Goal: Information Seeking & Learning: Learn about a topic

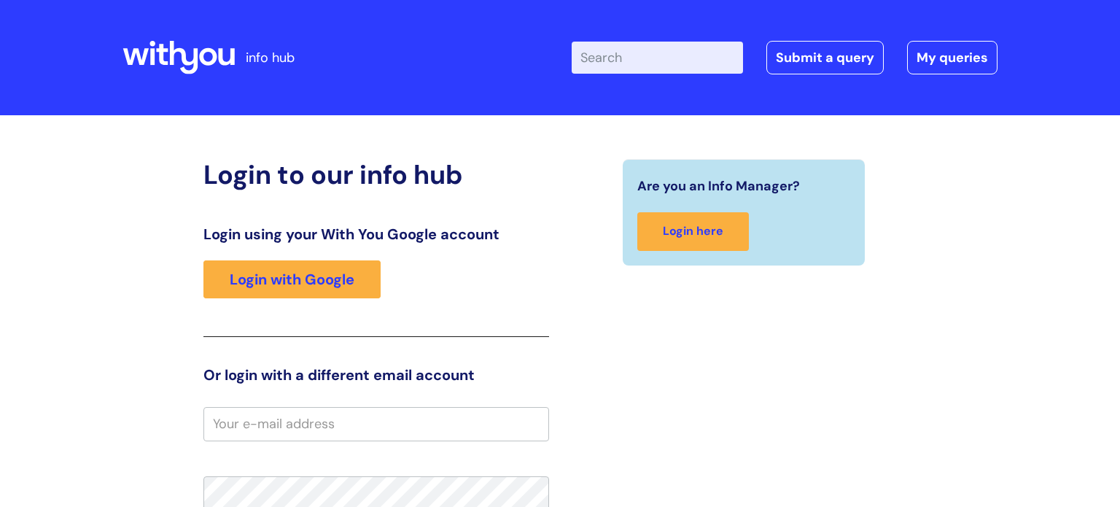
click at [626, 63] on input "Enter your search term here..." at bounding box center [657, 58] width 171 height 32
type input "treatment pathways"
click button "Search" at bounding box center [0, 0] width 0 height 0
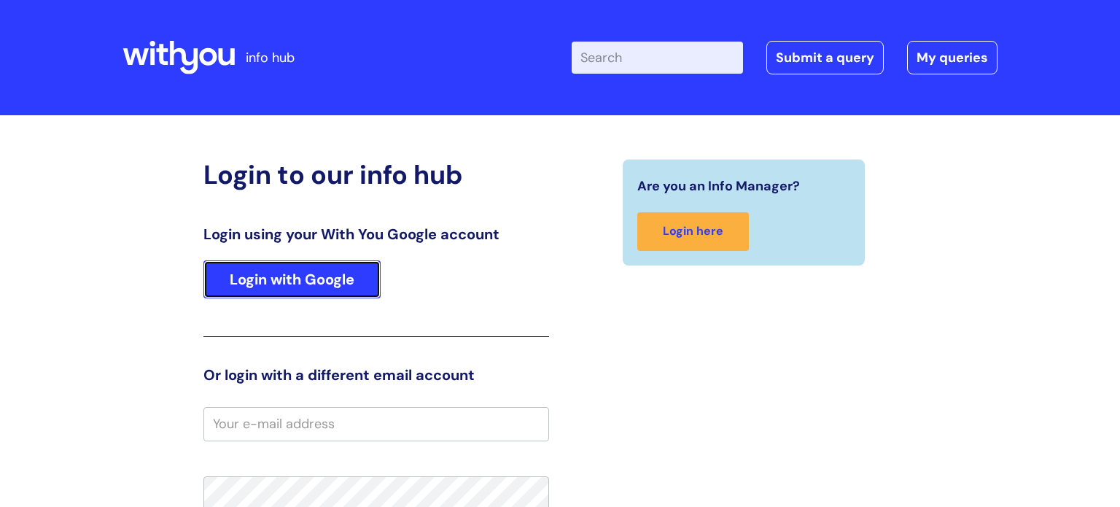
click at [321, 282] on link "Login with Google" at bounding box center [291, 279] width 177 height 38
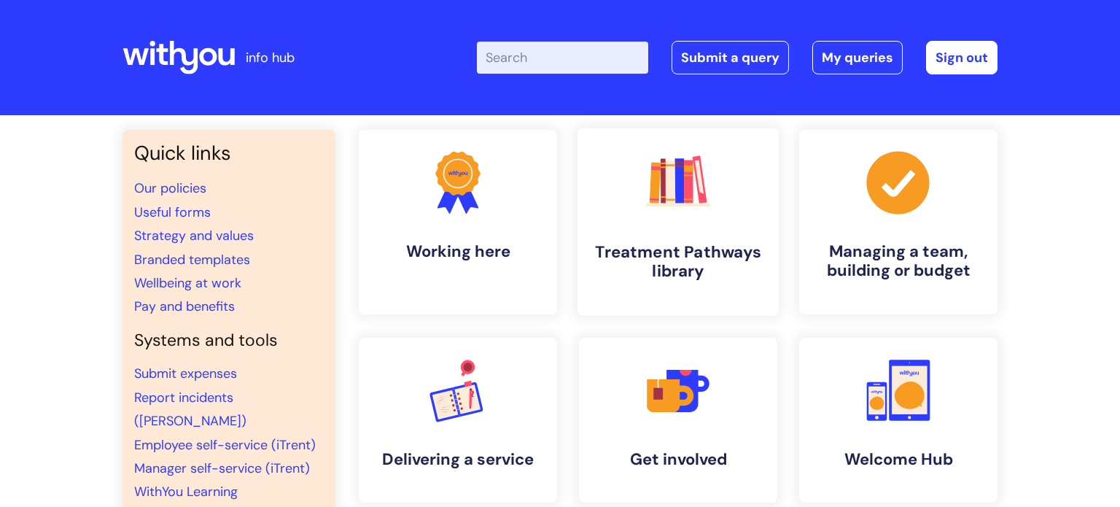
click at [705, 253] on h4 "Treatment Pathways library" at bounding box center [678, 261] width 178 height 39
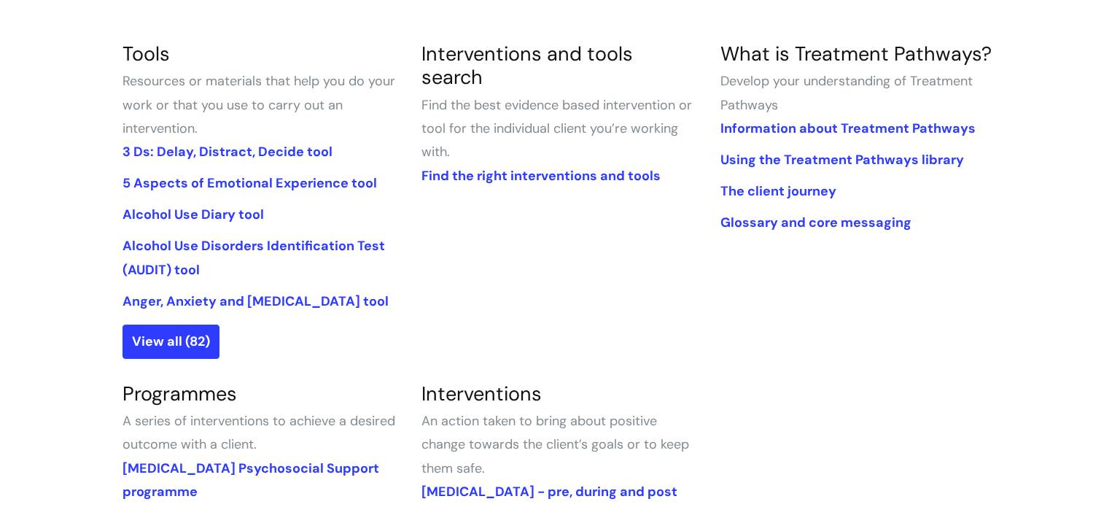
scroll to position [335, 0]
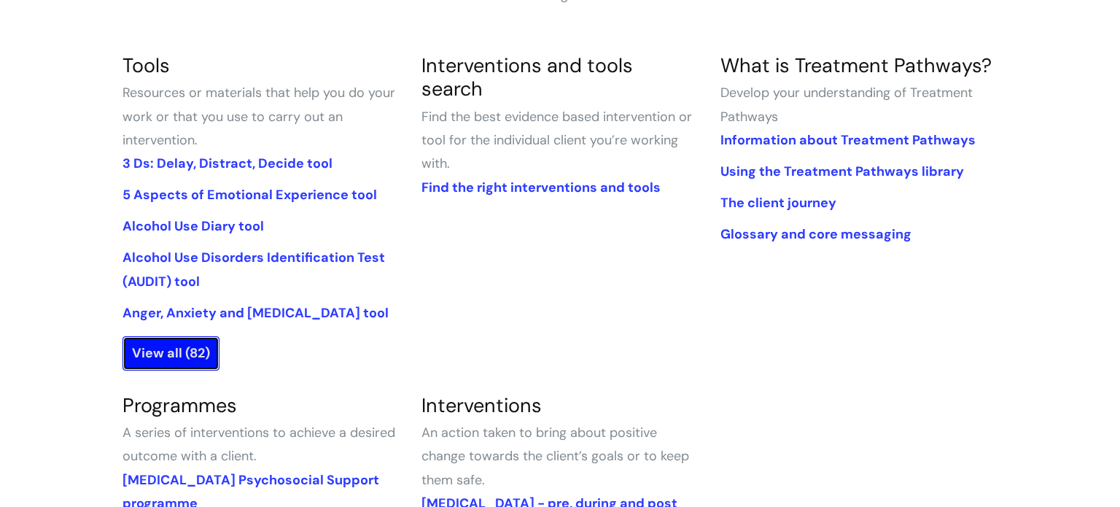
click at [147, 352] on link "View all (82)" at bounding box center [171, 353] width 97 height 34
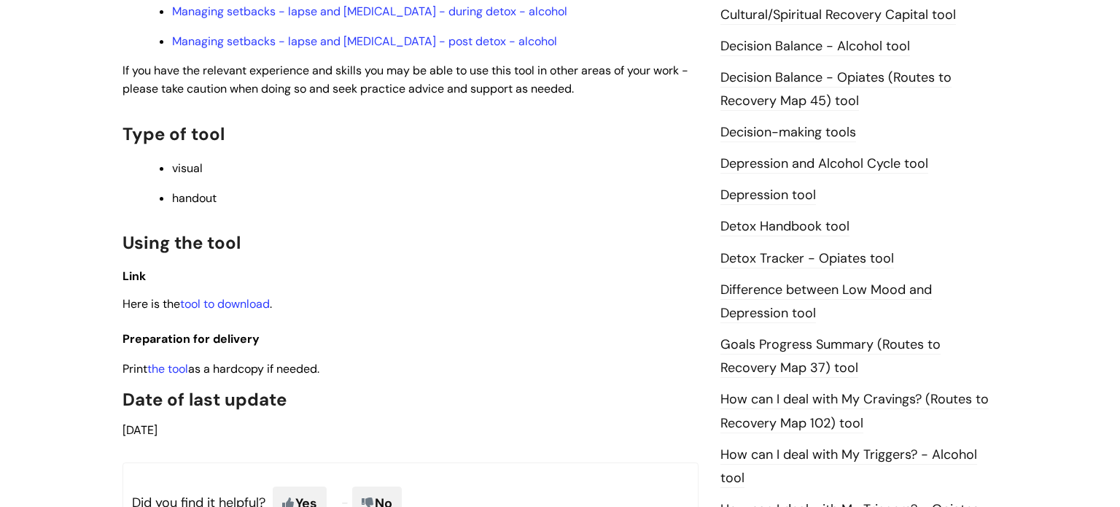
scroll to position [724, 0]
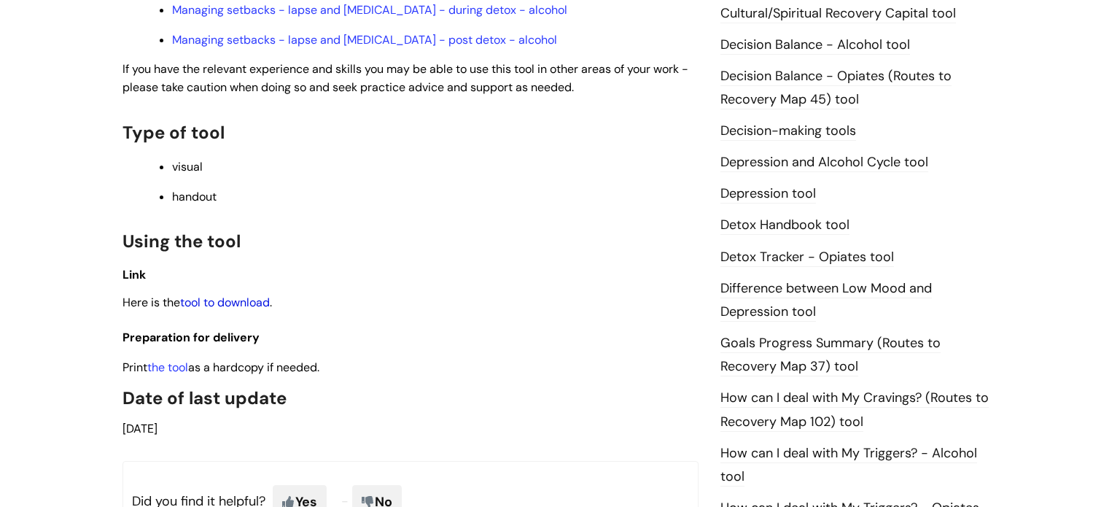
click at [231, 295] on link "tool to download" at bounding box center [225, 302] width 90 height 15
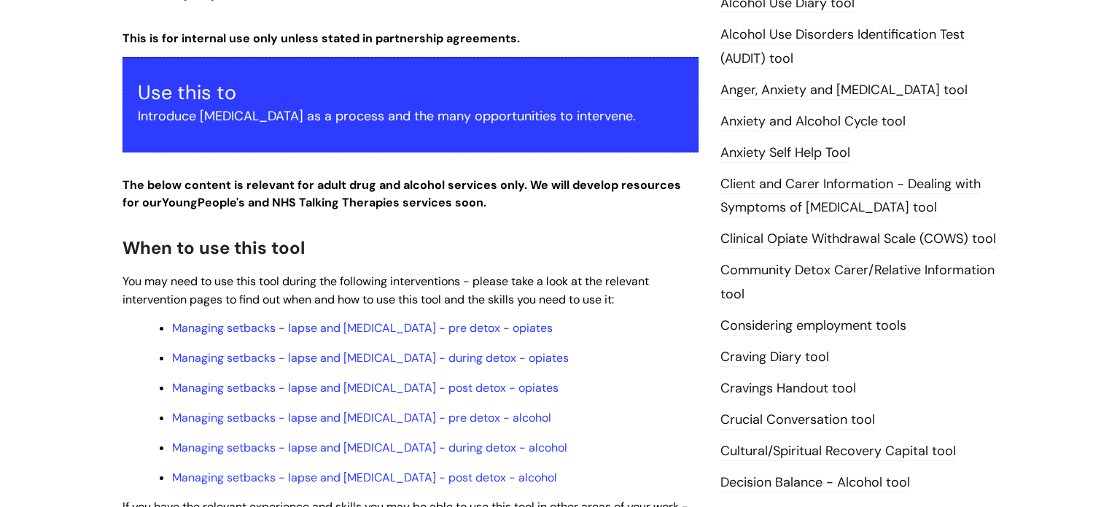
scroll to position [0, 0]
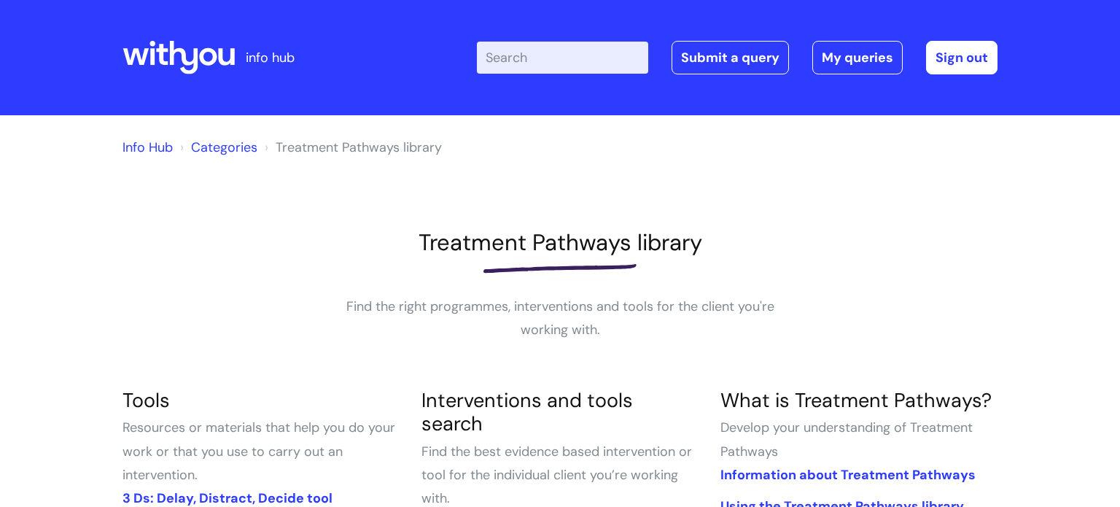
scroll to position [332, 0]
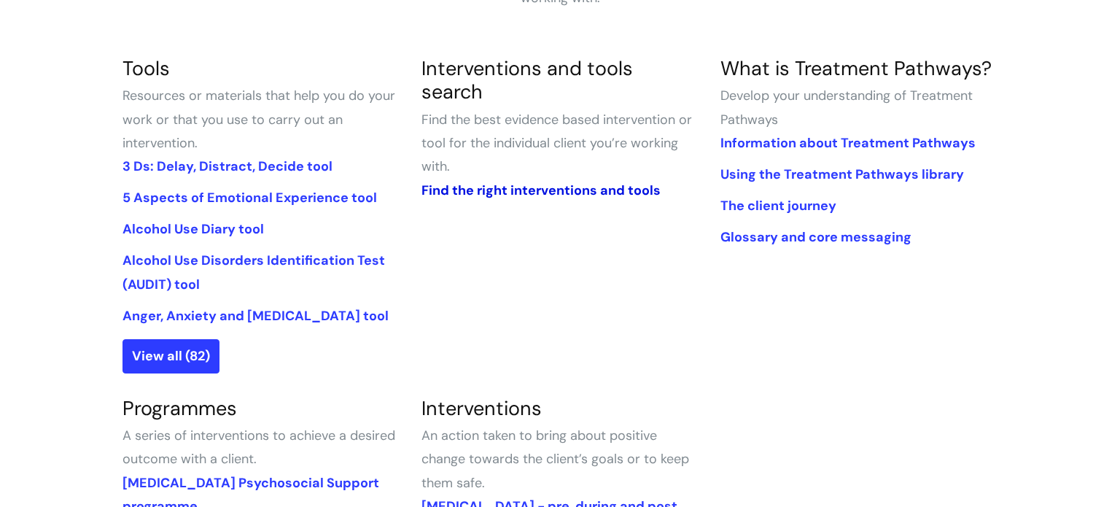
click at [531, 182] on link "Find the right interventions and tools" at bounding box center [541, 191] width 239 height 18
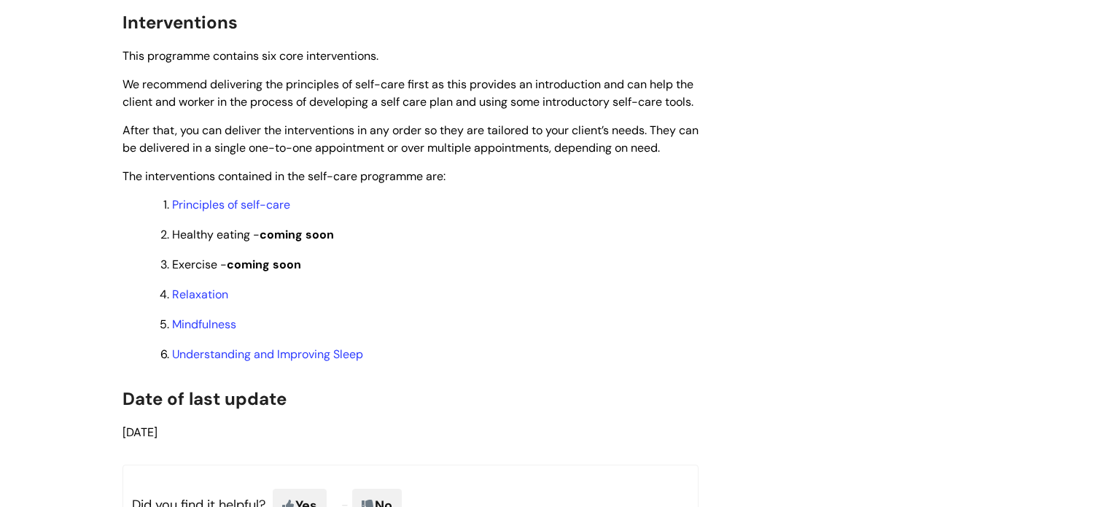
scroll to position [1175, 0]
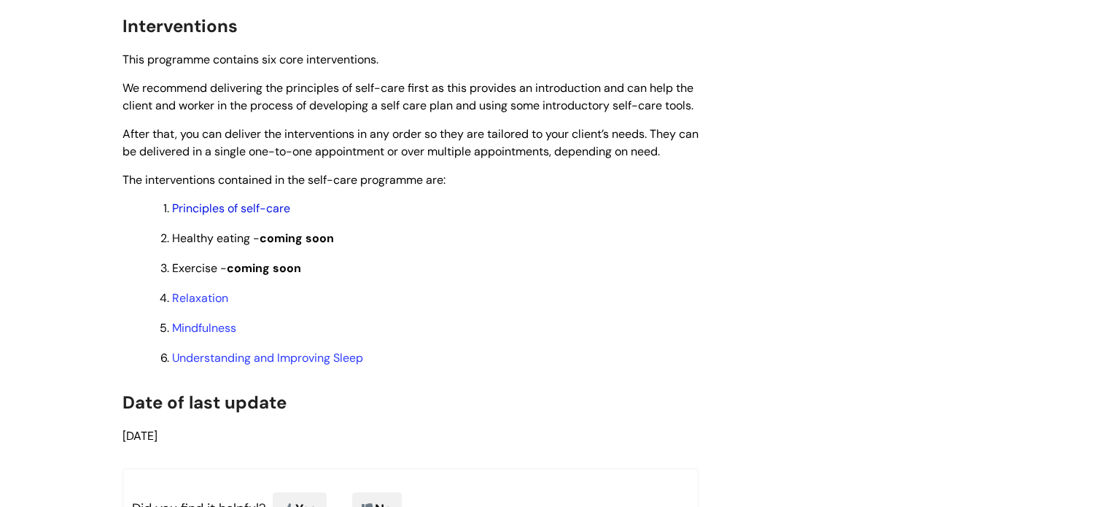
click at [279, 216] on link "Principles of self-care" at bounding box center [231, 208] width 118 height 15
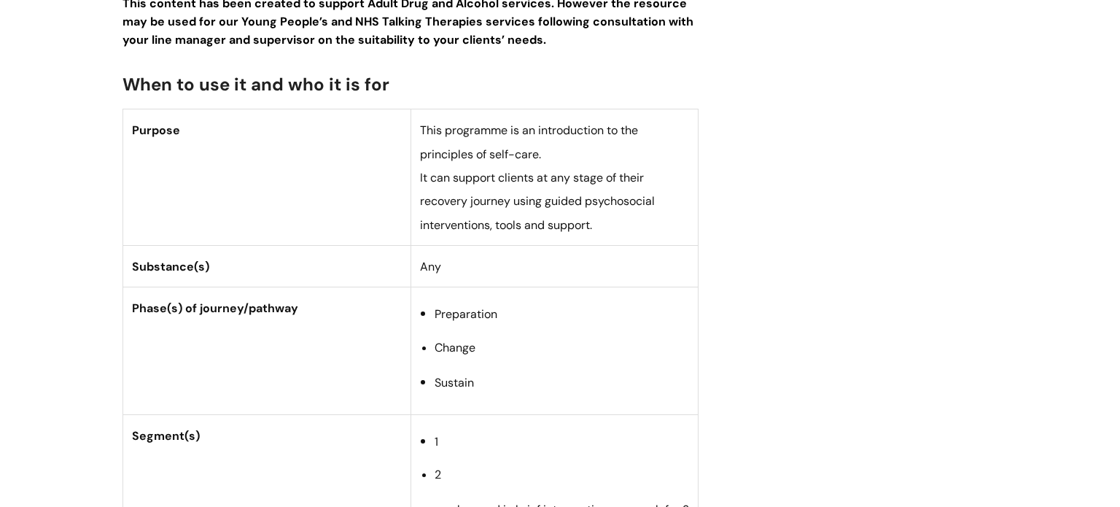
scroll to position [0, 0]
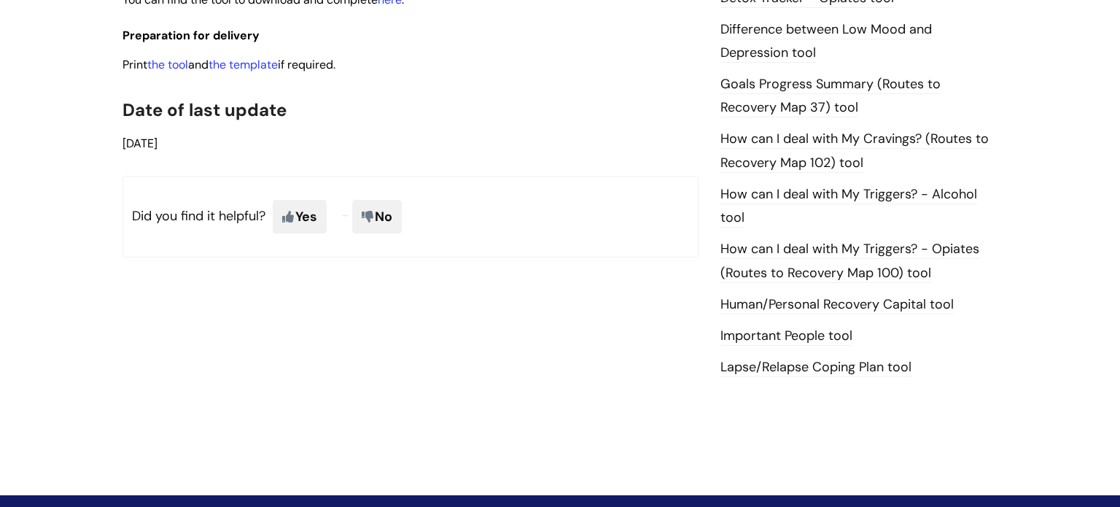
scroll to position [601, 0]
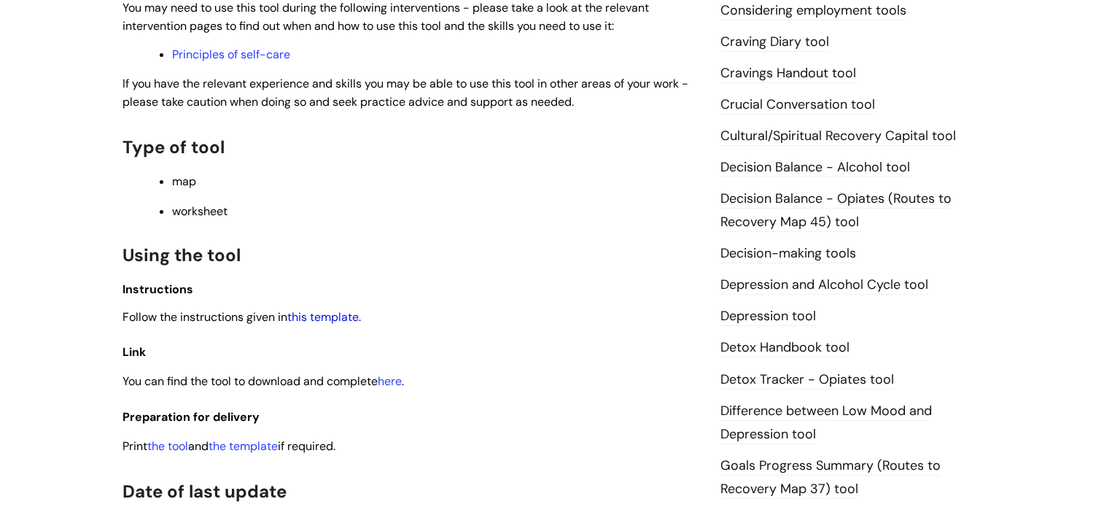
click at [347, 325] on link "this template" at bounding box center [322, 316] width 71 height 15
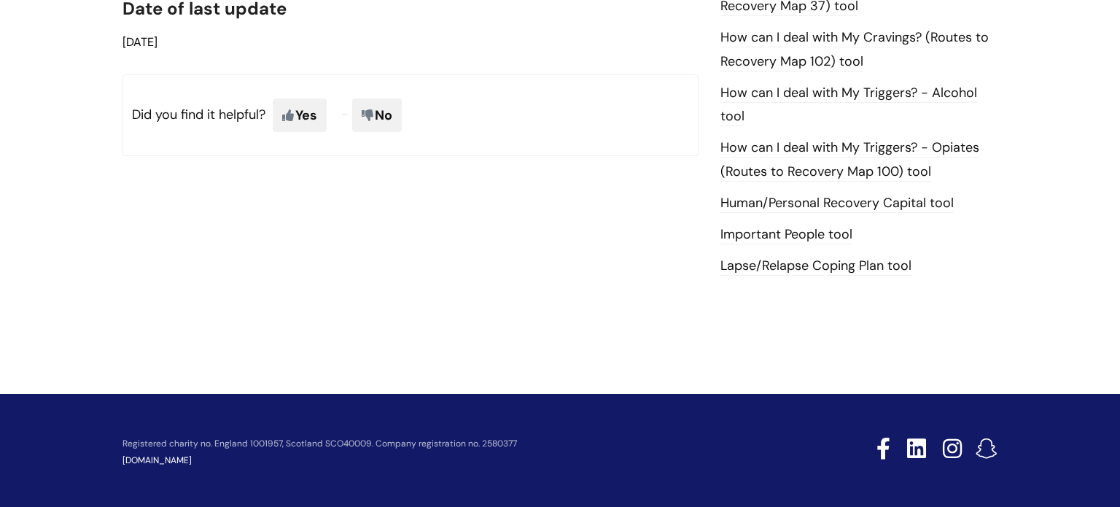
scroll to position [1088, 0]
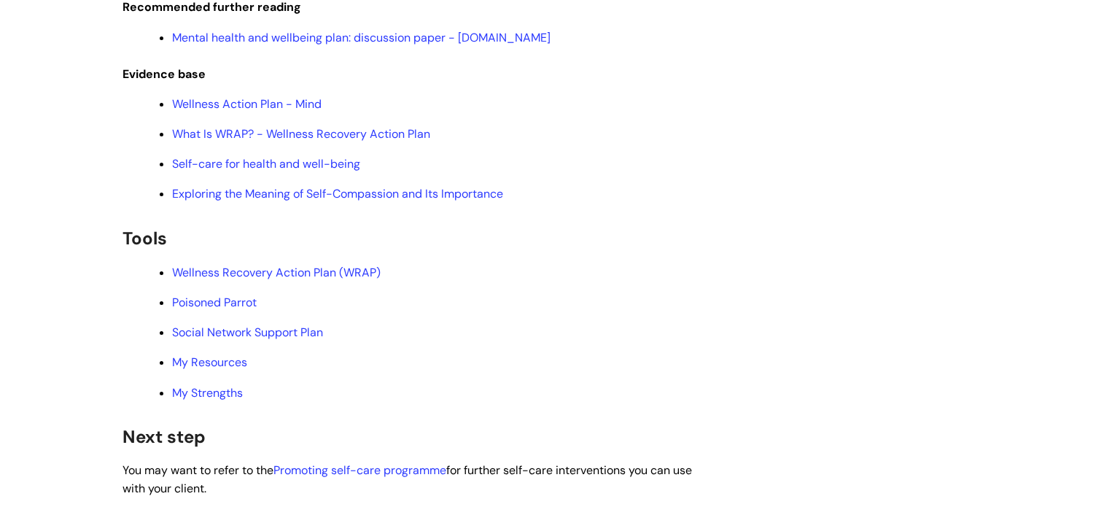
scroll to position [3396, 0]
click at [281, 279] on link "Wellness Recovery Action Plan (WRAP)" at bounding box center [276, 271] width 209 height 15
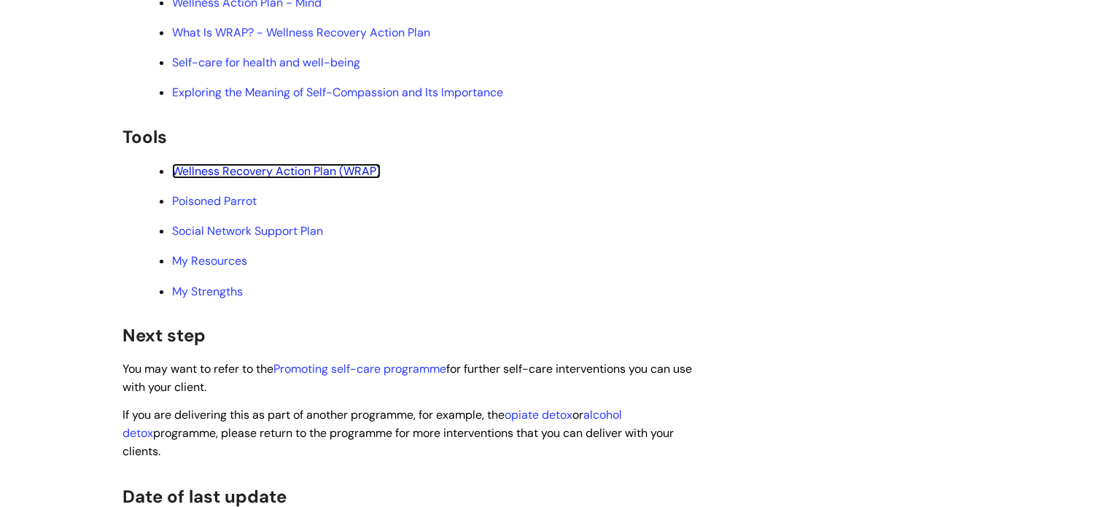
scroll to position [3500, 0]
